Goal: Information Seeking & Learning: Find specific page/section

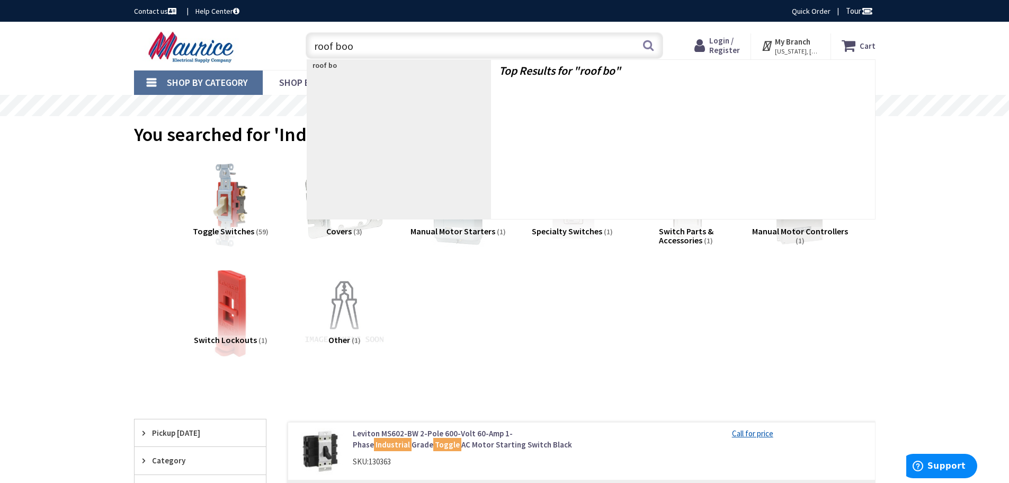
type input "roof boot"
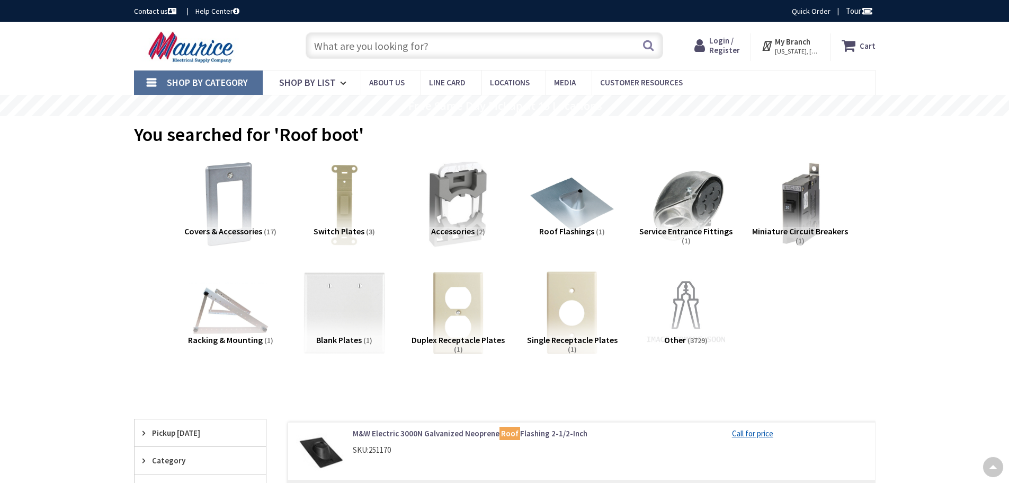
scroll to position [212, 0]
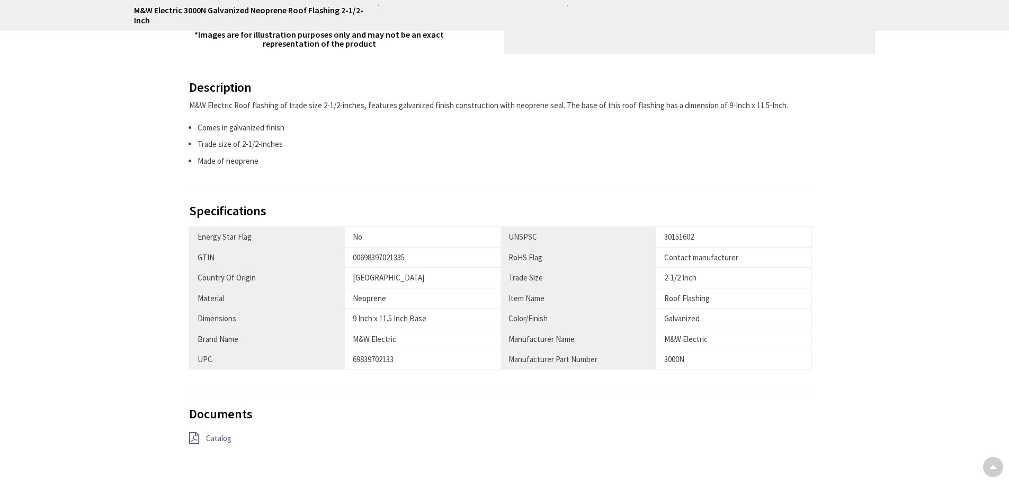
scroll to position [424, 0]
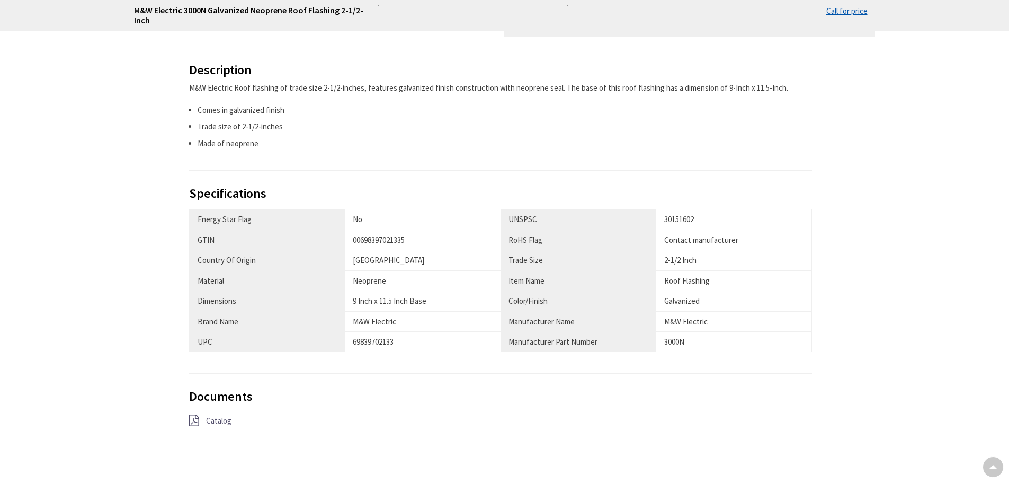
click at [219, 415] on span "Catalog" at bounding box center [218, 420] width 25 height 10
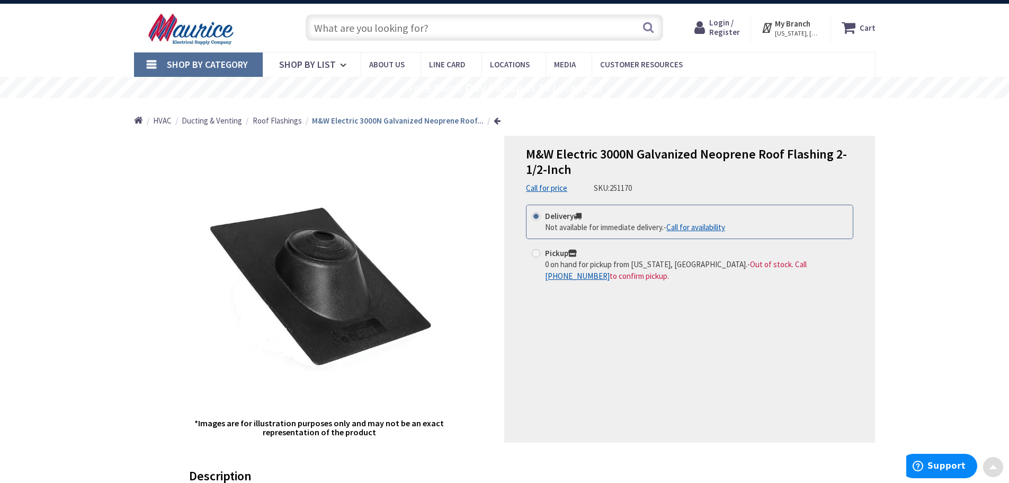
scroll to position [0, 0]
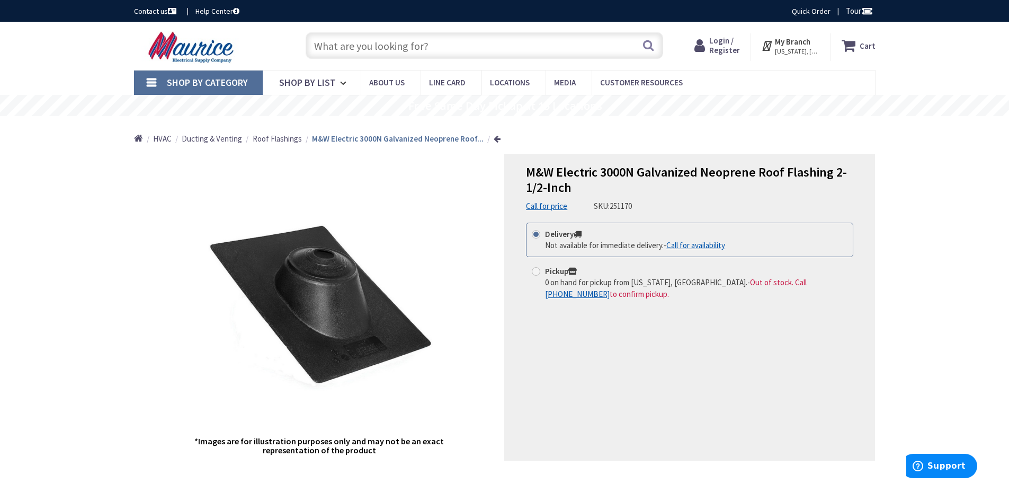
click at [374, 43] on input "text" at bounding box center [485, 45] width 358 height 26
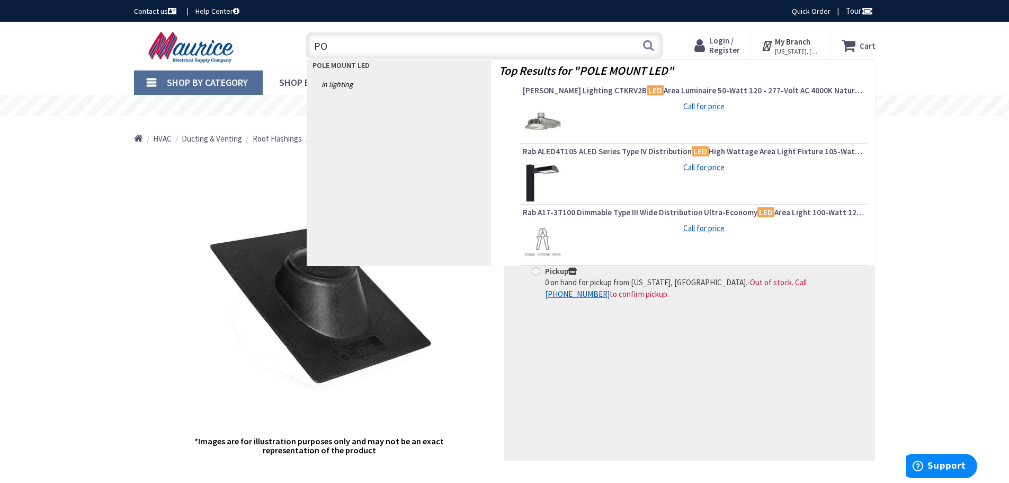
type input "P"
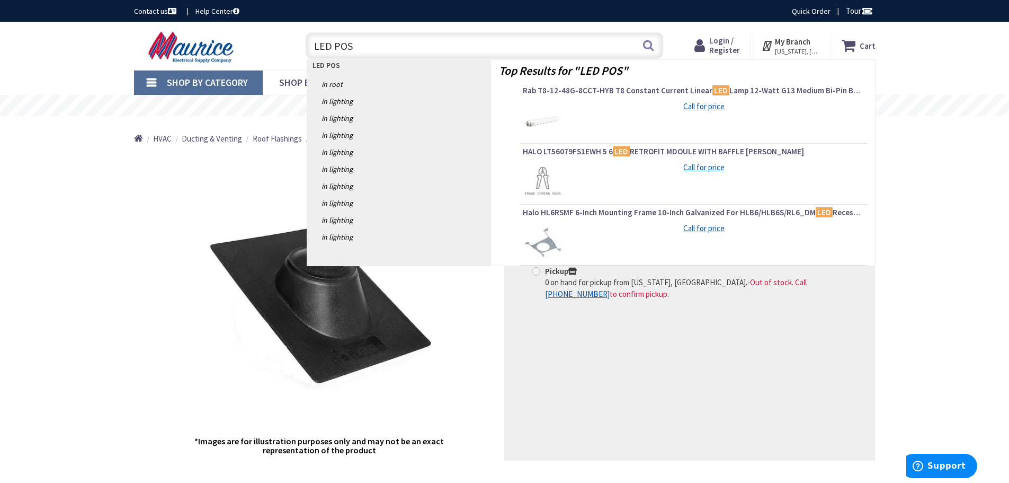
type input "LED POST"
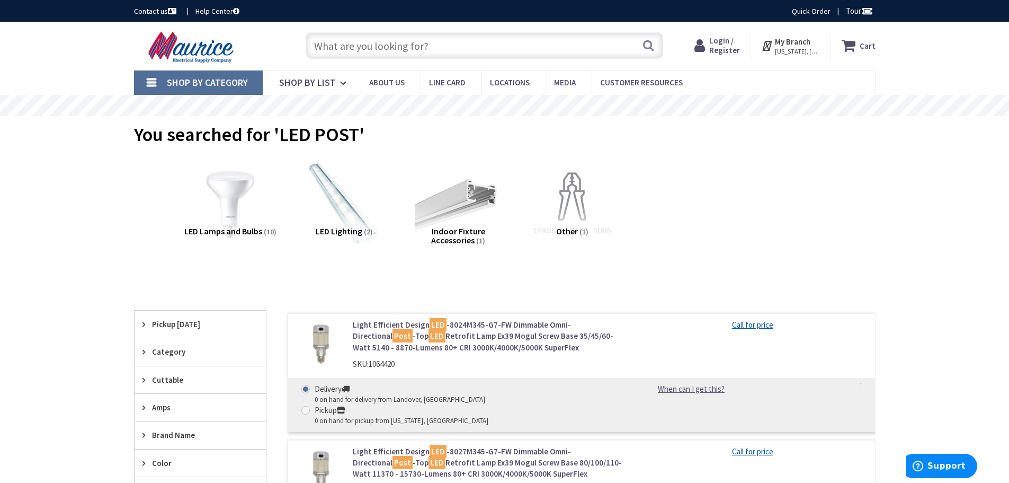
click at [338, 44] on input "text" at bounding box center [485, 45] width 358 height 26
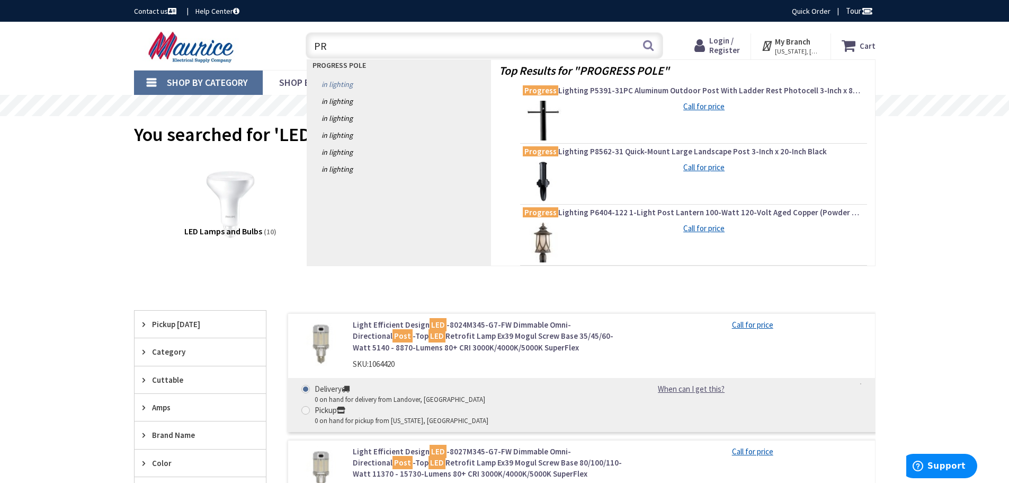
type input "P"
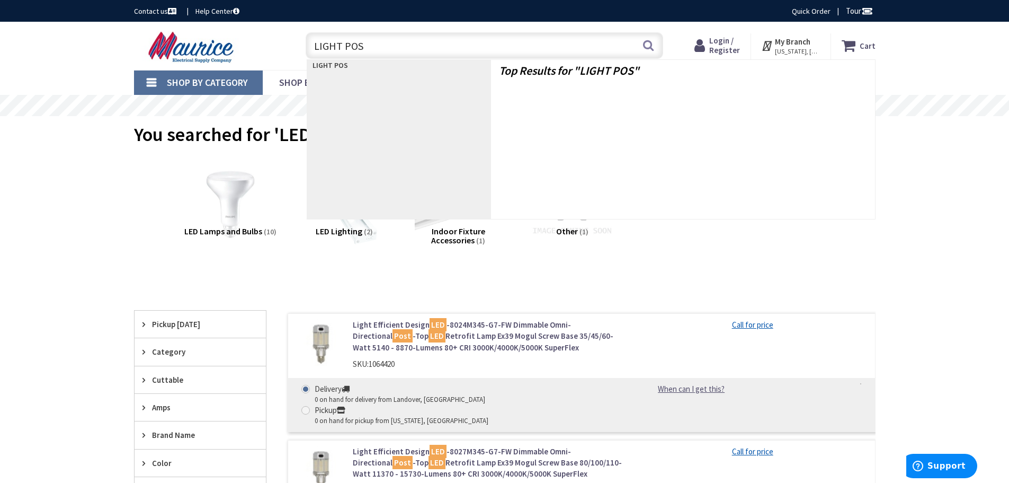
type input "LIGHT POST"
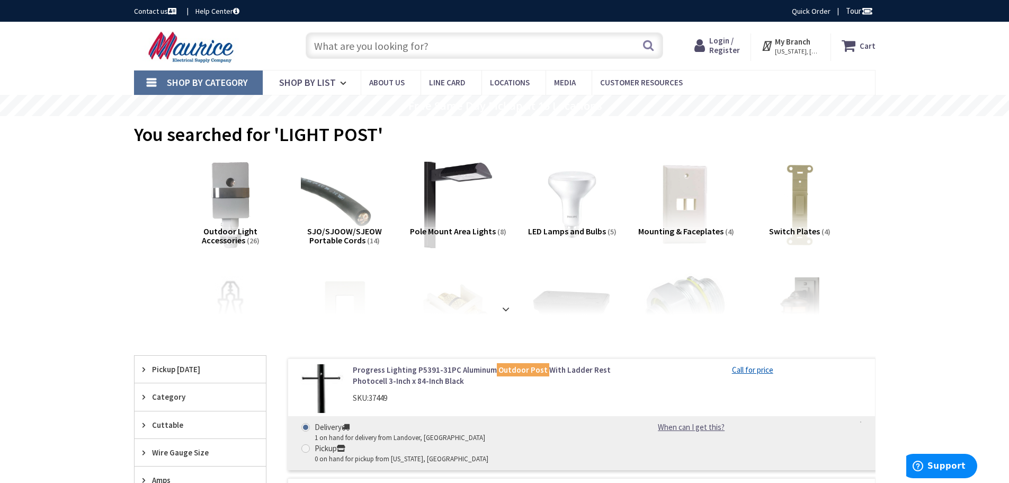
click at [429, 34] on input "text" at bounding box center [485, 45] width 358 height 26
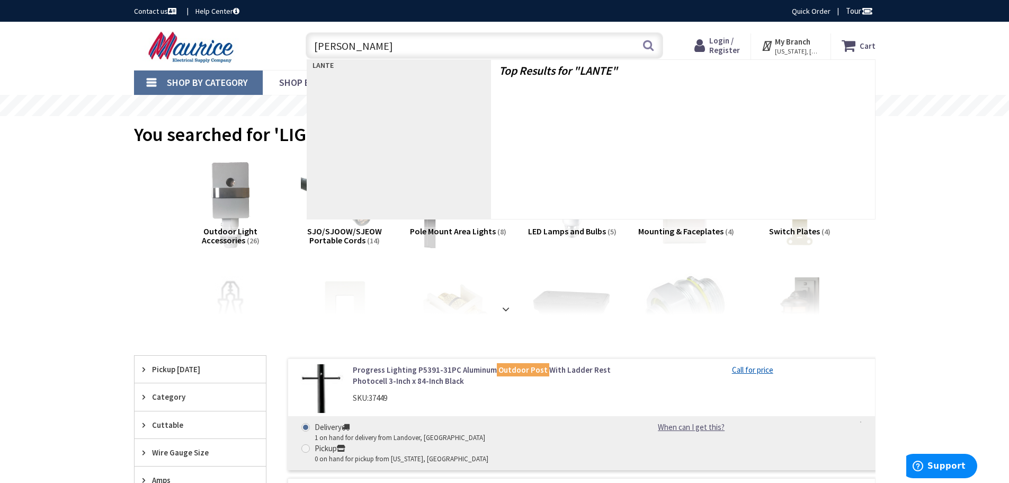
type input "LANTERN"
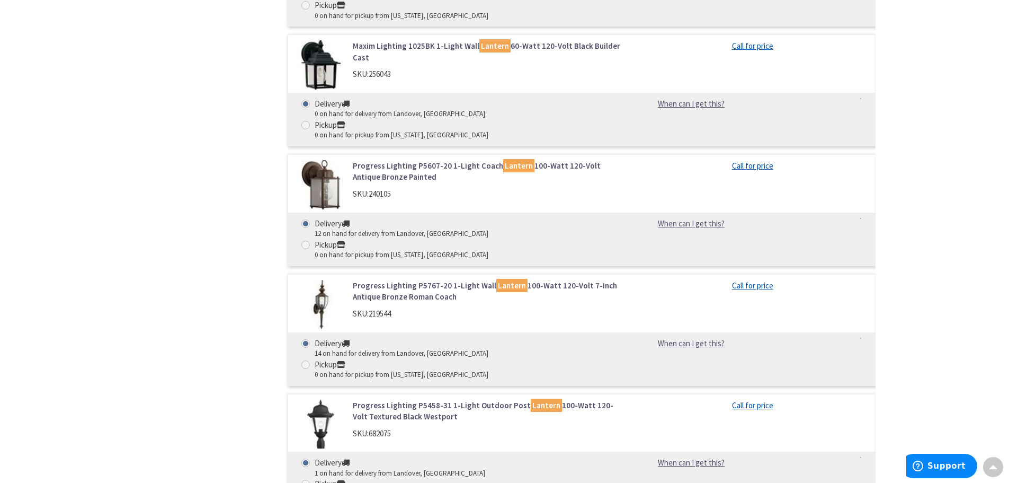
scroll to position [689, 0]
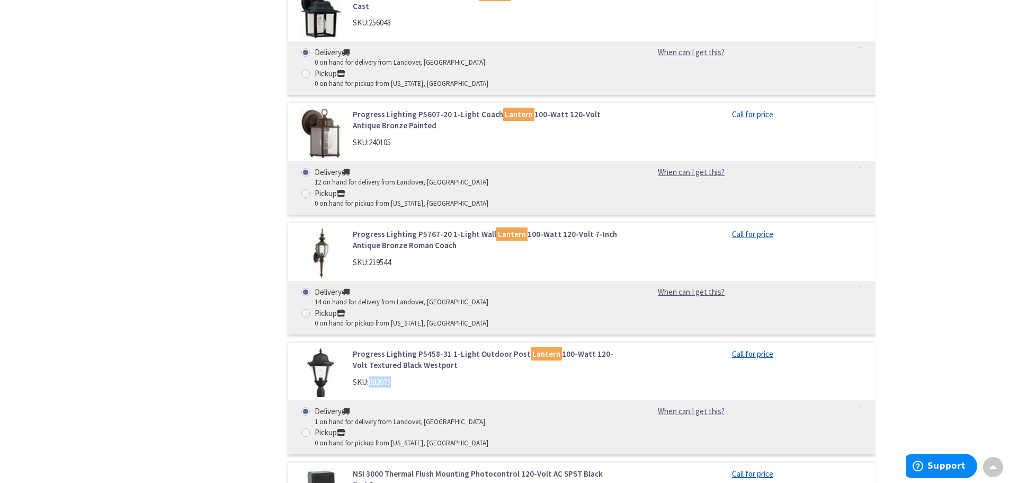
drag, startPoint x: 401, startPoint y: 257, endPoint x: 374, endPoint y: 259, distance: 27.6
click at [371, 376] on div "SKU: 682075" at bounding box center [488, 381] width 270 height 11
copy span "682075"
click at [378, 348] on link "Progress Lighting P5458-31 1-Light Outdoor Post Lantern 100-Watt 120-Volt Textu…" at bounding box center [488, 359] width 270 height 23
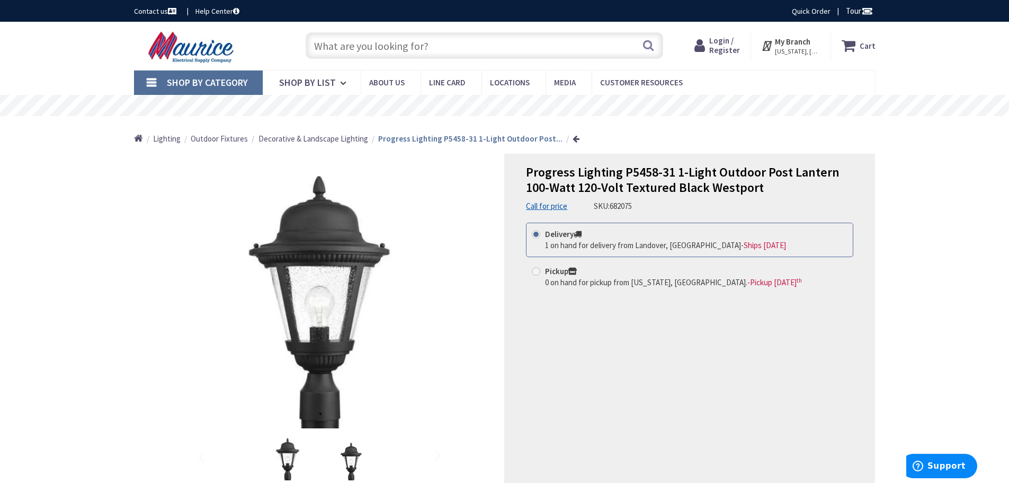
click at [368, 37] on input "text" at bounding box center [485, 45] width 358 height 26
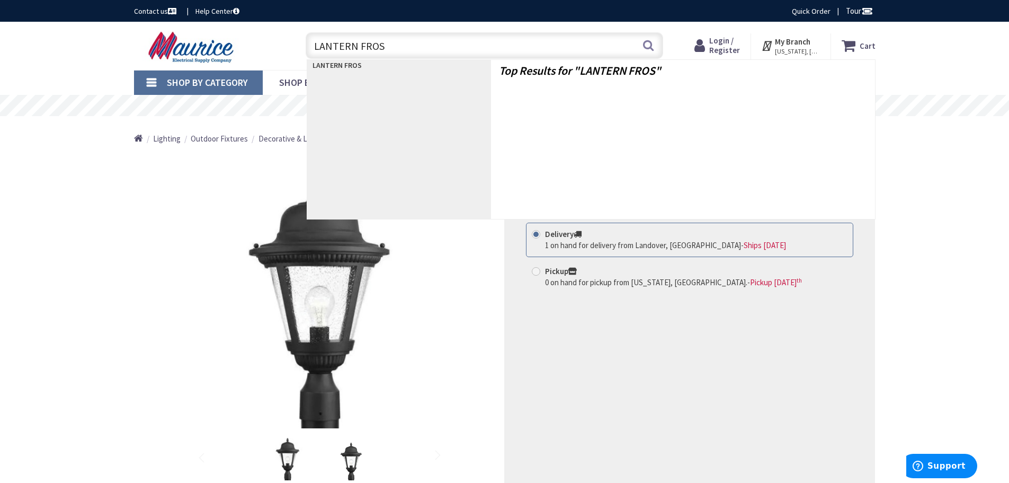
type input "LANTERN FROST"
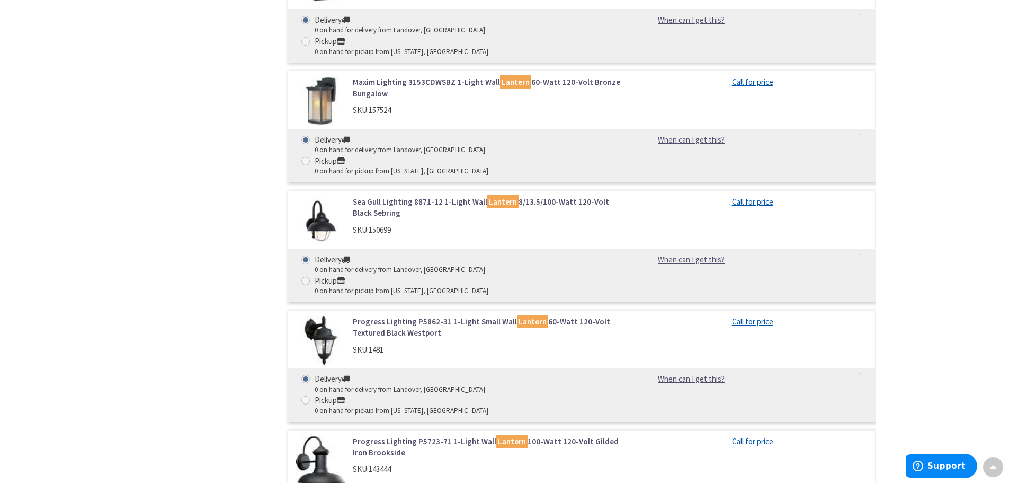
scroll to position [5669, 0]
